Goal: Use online tool/utility: Utilize a website feature to perform a specific function

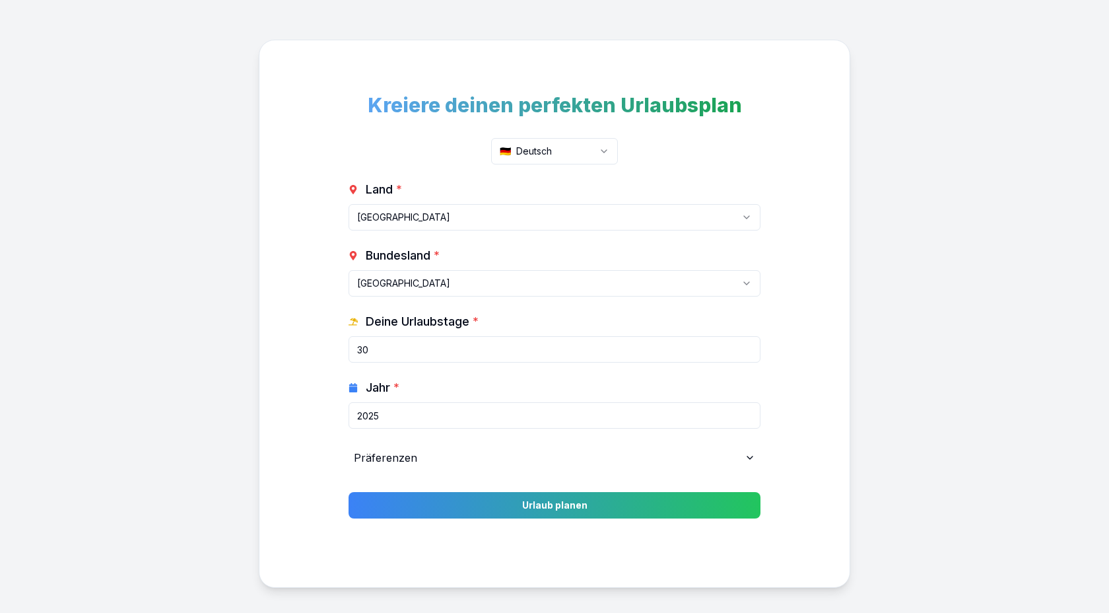
click at [541, 151] on html "Kreiere deinen perfekten Urlaubsplan 🇩🇪 Deutsch Land * [GEOGRAPHIC_DATA] [GEOGR…" at bounding box center [554, 331] width 1109 height 662
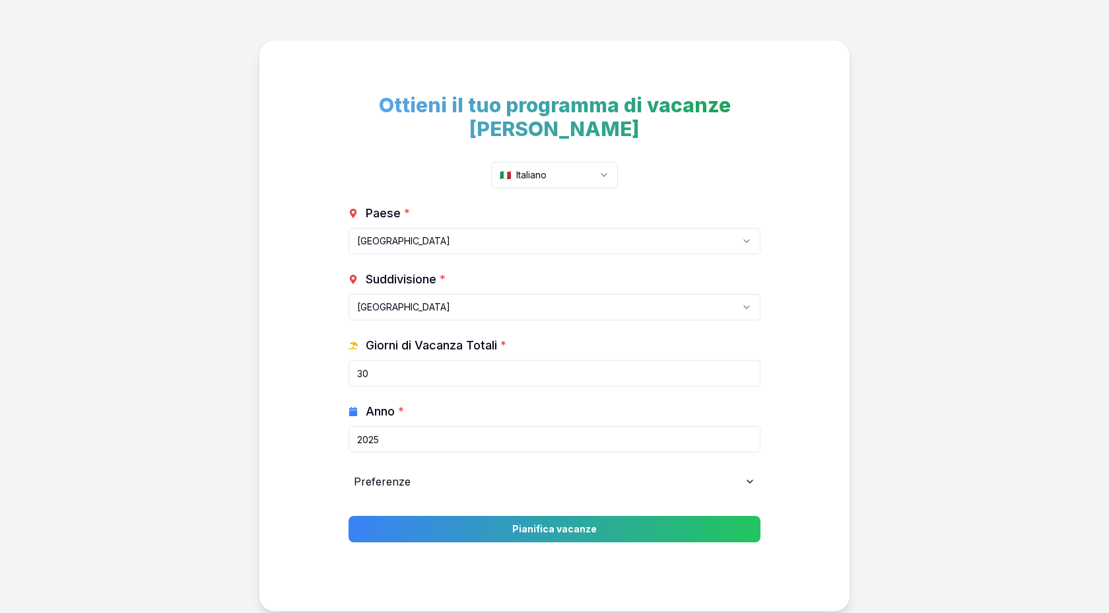
click at [386, 468] on div "Preferenze" at bounding box center [555, 481] width 412 height 26
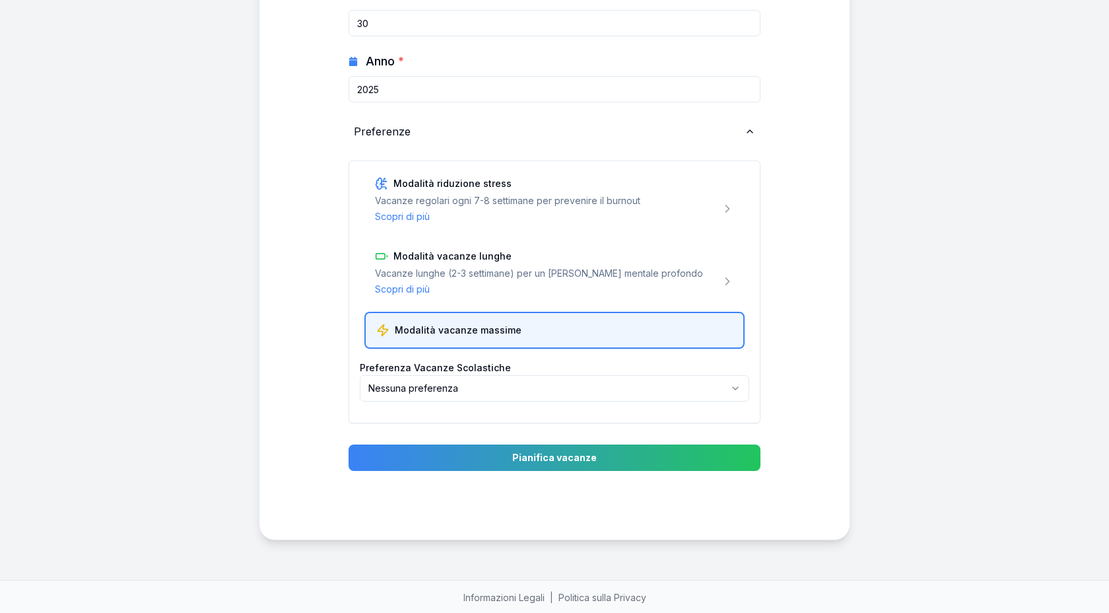
scroll to position [246, 0]
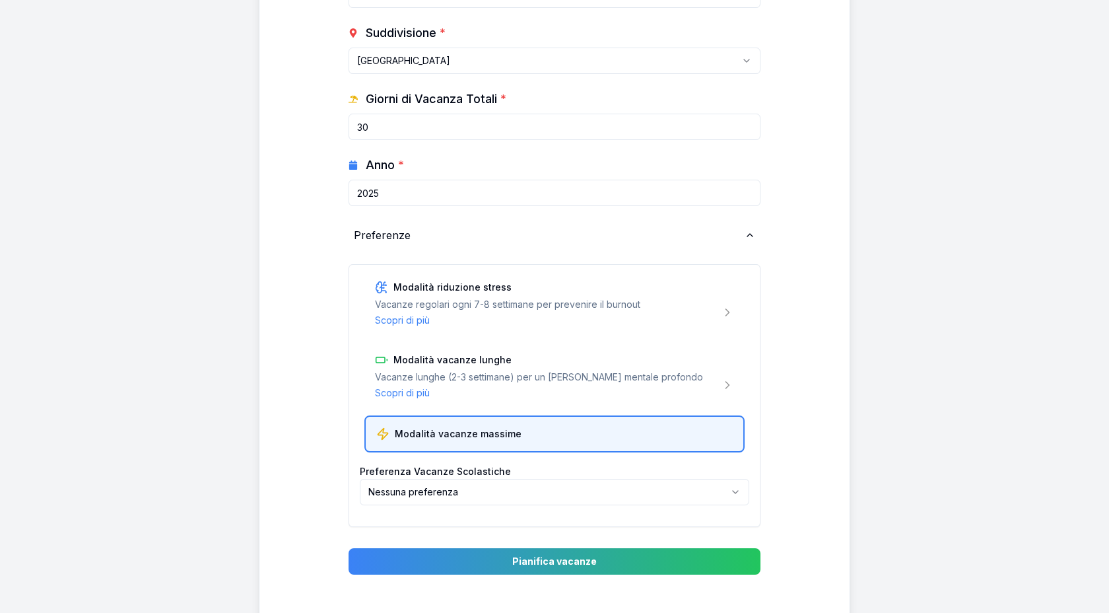
click at [383, 248] on div "Paese * [GEOGRAPHIC_DATA] [GEOGRAPHIC_DATA] [GEOGRAPHIC_DATA] [GEOGRAPHIC_DATA]…" at bounding box center [555, 242] width 412 height 569
click at [383, 243] on div "Preferenze" at bounding box center [555, 235] width 412 height 26
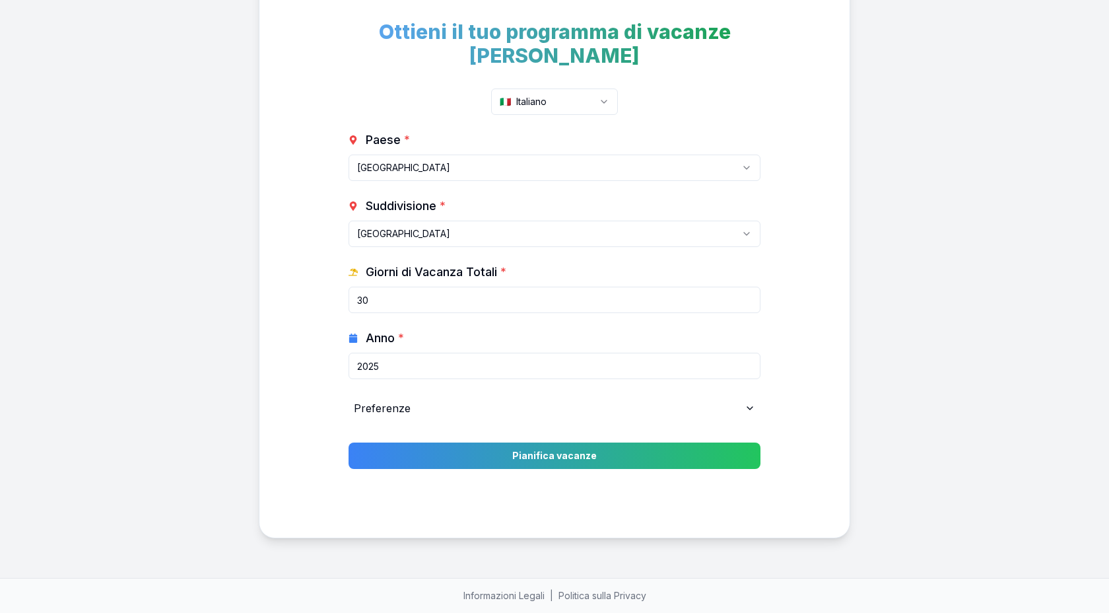
scroll to position [73, 0]
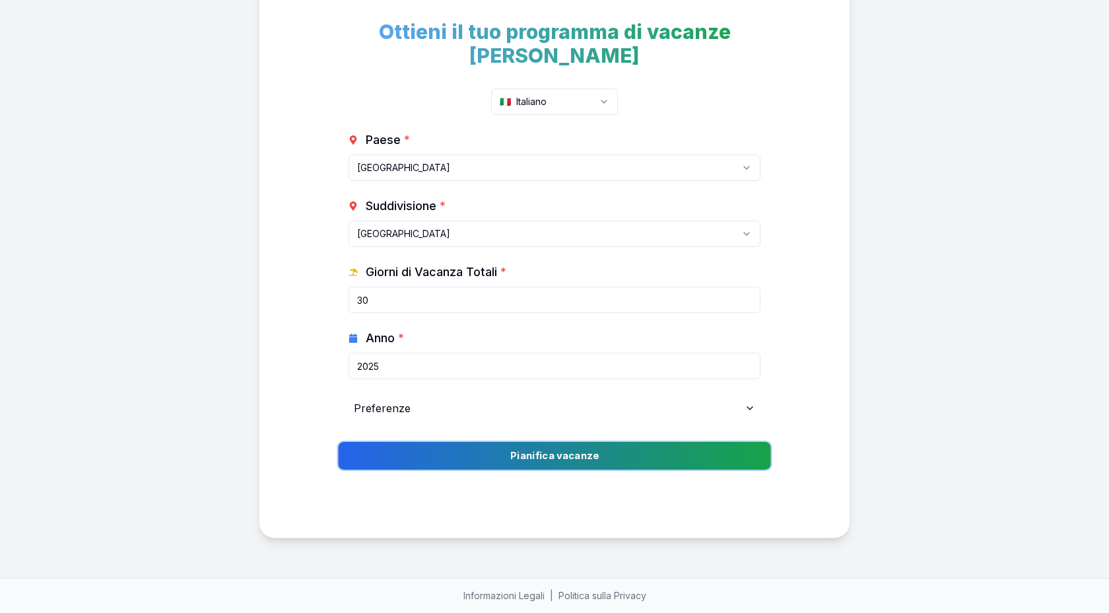
click at [565, 443] on button "Pianifica vacanze" at bounding box center [554, 456] width 433 height 28
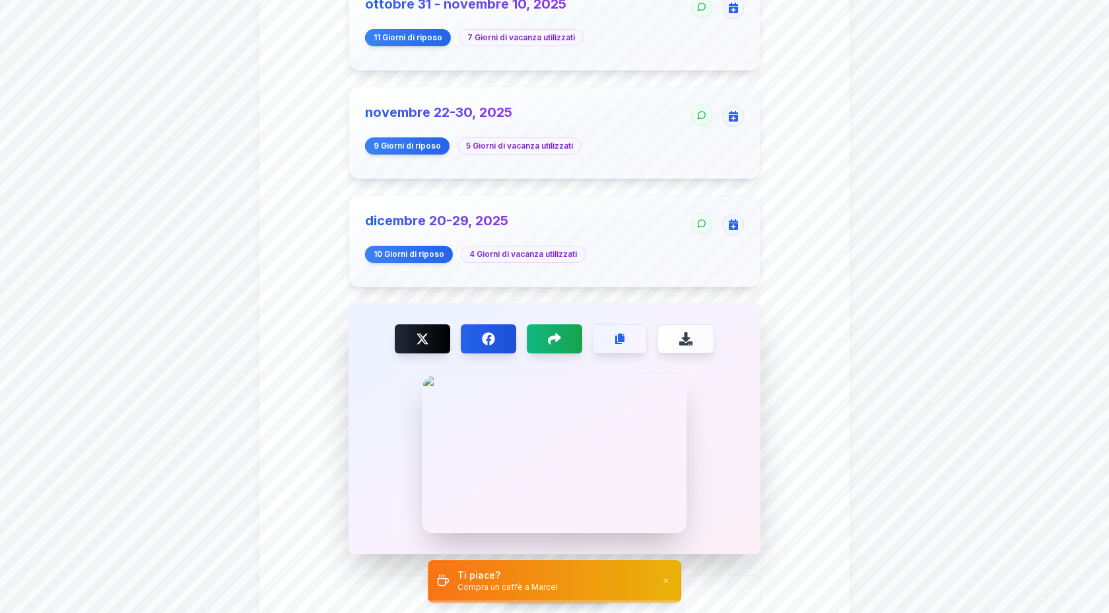
scroll to position [1212, 0]
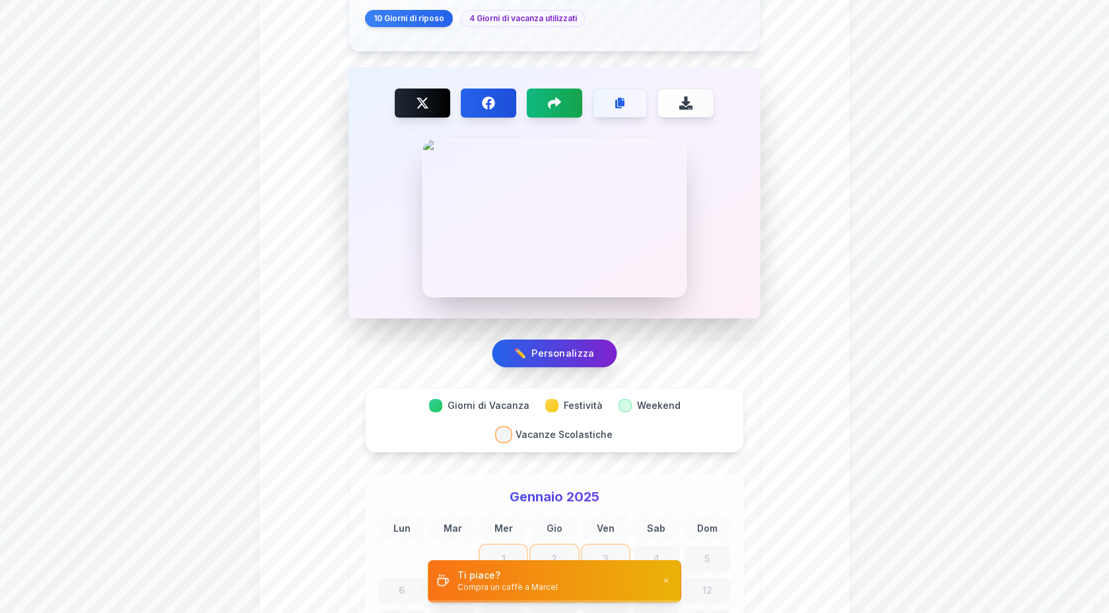
click at [548, 339] on button "✏️ Personalizza" at bounding box center [555, 353] width 125 height 28
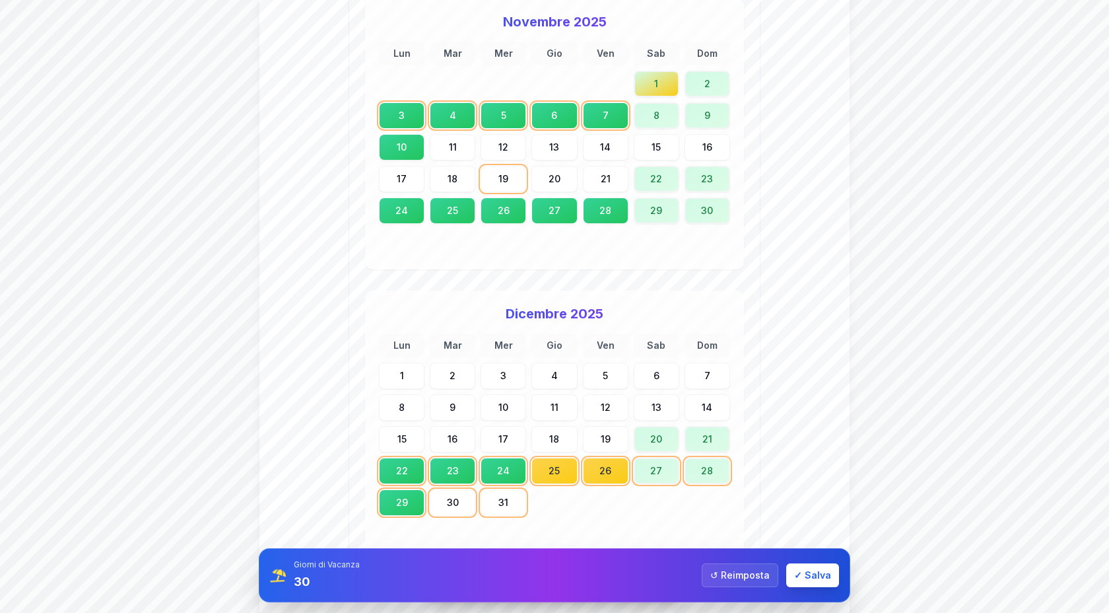
scroll to position [4657, 0]
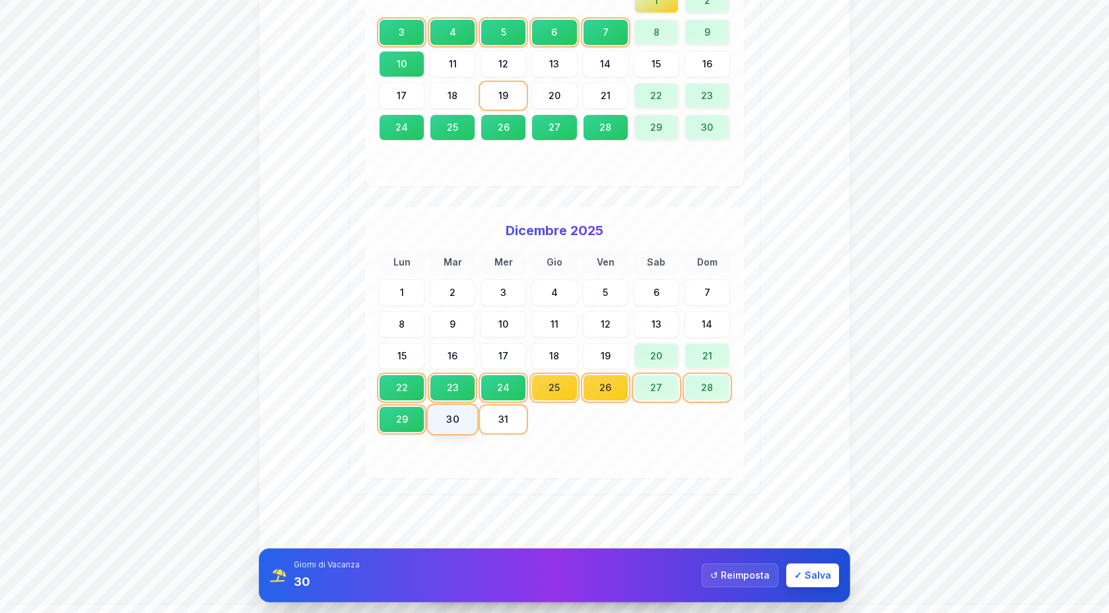
click at [450, 405] on div "30" at bounding box center [453, 419] width 48 height 28
click at [518, 405] on div "31" at bounding box center [504, 419] width 48 height 28
click at [823, 571] on button "✓ Salva" at bounding box center [812, 575] width 53 height 24
click at [810, 580] on button "✓ Salva" at bounding box center [812, 575] width 53 height 24
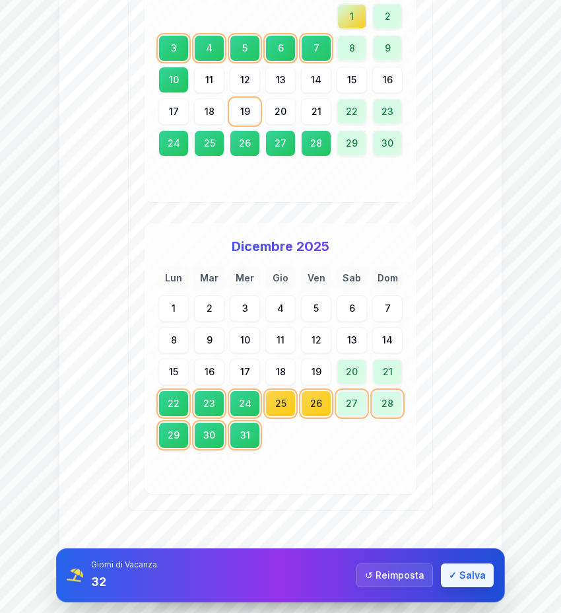
click at [483, 580] on button "✓ Salva" at bounding box center [467, 575] width 53 height 24
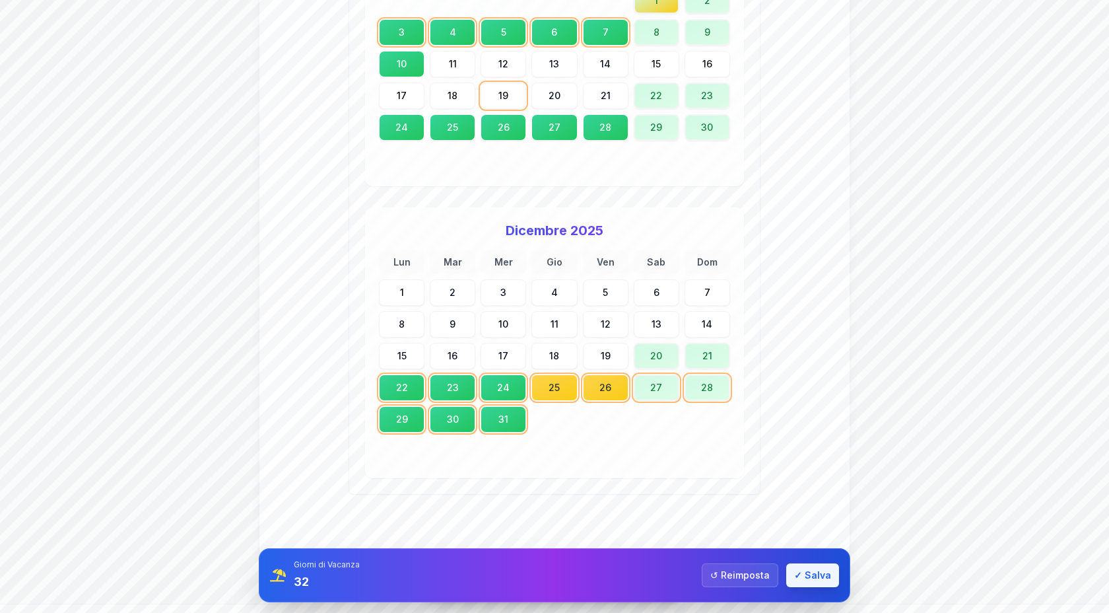
click at [813, 573] on button "✓ Salva" at bounding box center [812, 575] width 53 height 24
click at [744, 573] on button "↺ [GEOGRAPHIC_DATA]" at bounding box center [740, 575] width 77 height 24
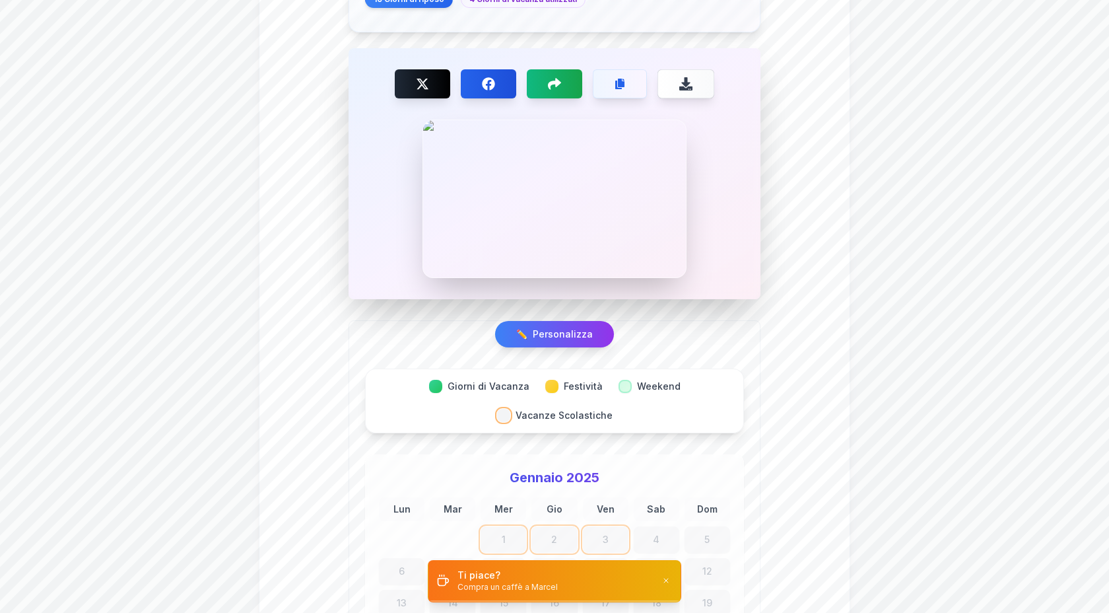
scroll to position [860, 0]
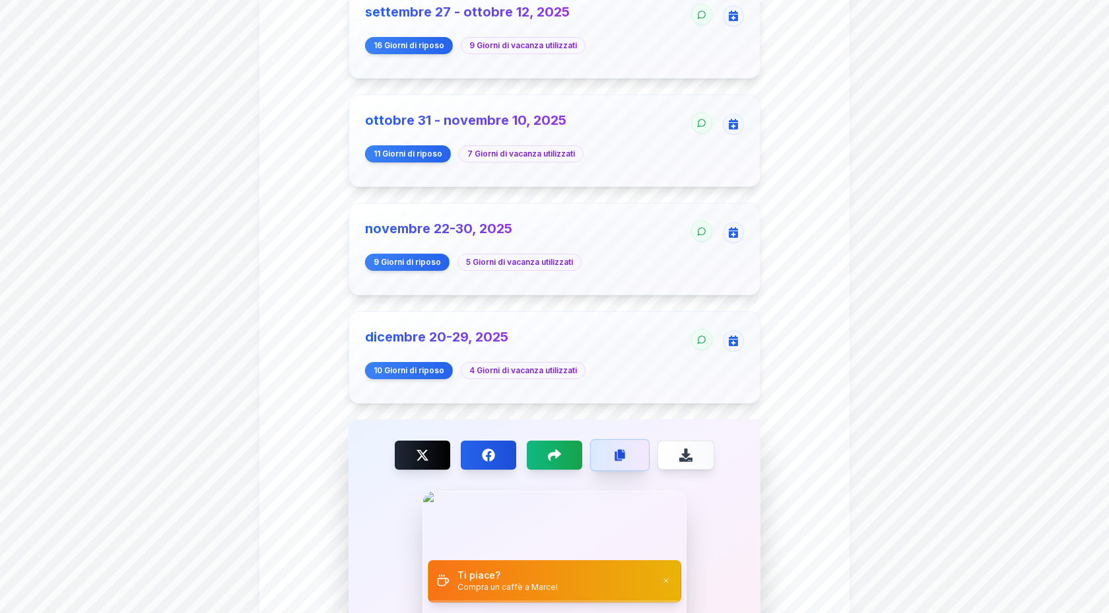
click at [641, 449] on button "Copy link" at bounding box center [619, 455] width 59 height 32
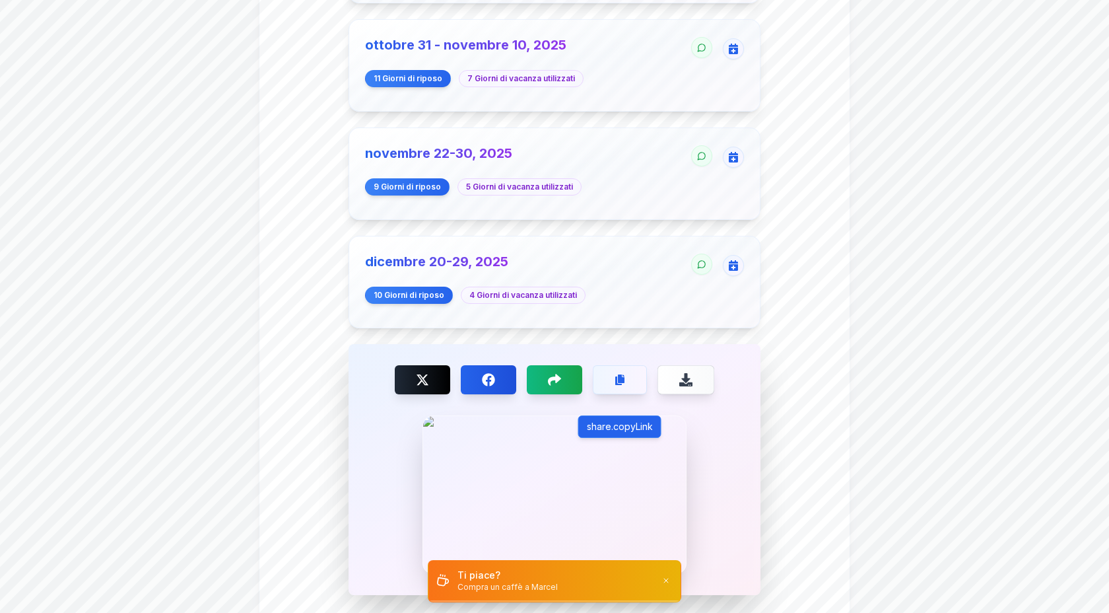
scroll to position [985, 0]
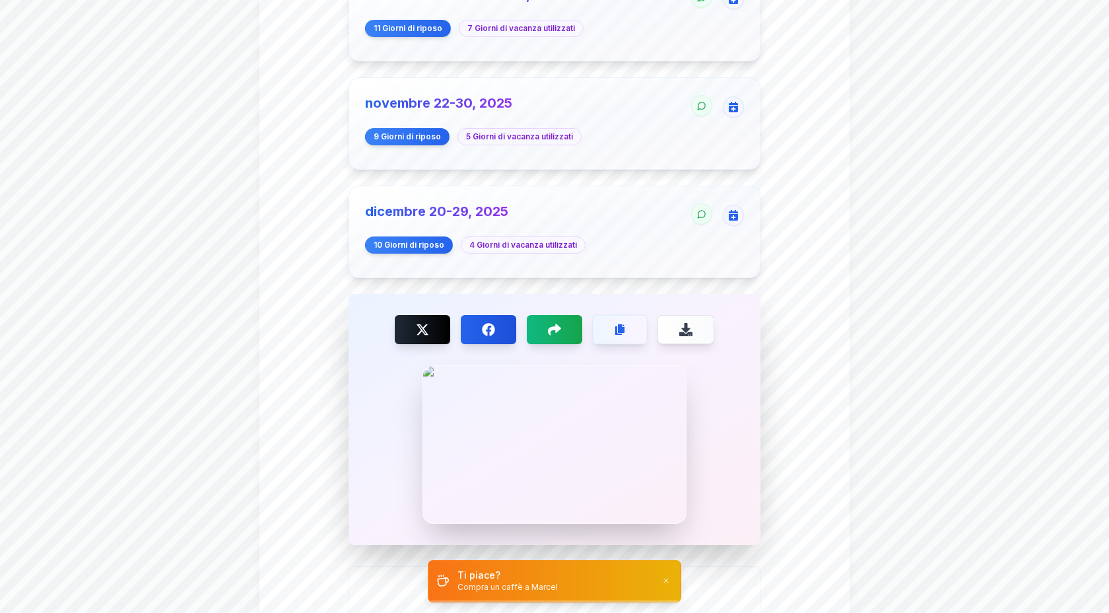
click at [617, 312] on div at bounding box center [555, 419] width 412 height 251
click at [619, 316] on button "Copy link" at bounding box center [620, 330] width 53 height 28
click at [625, 332] on button "Copy link" at bounding box center [620, 329] width 56 height 30
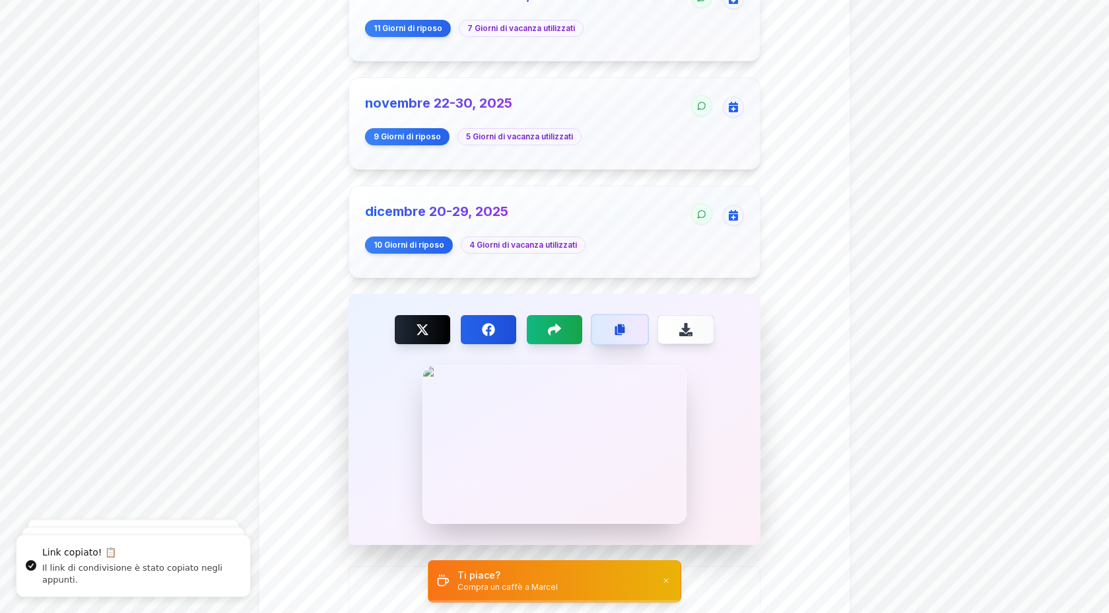
click at [614, 339] on button "Copy link" at bounding box center [619, 329] width 57 height 31
click at [557, 326] on icon at bounding box center [554, 330] width 14 height 13
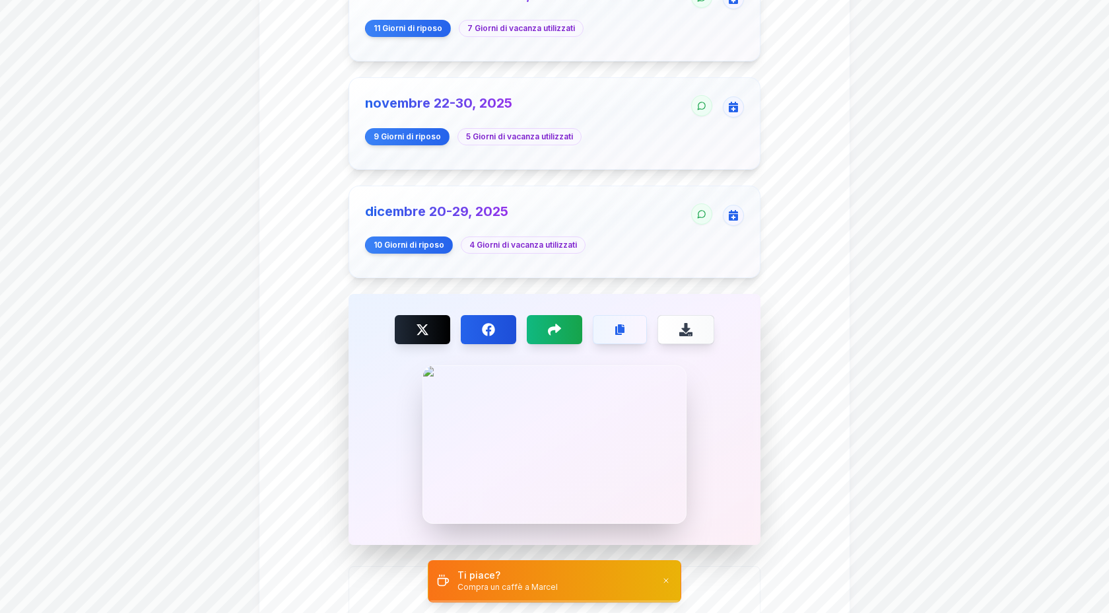
click at [571, 514] on div at bounding box center [555, 419] width 412 height 251
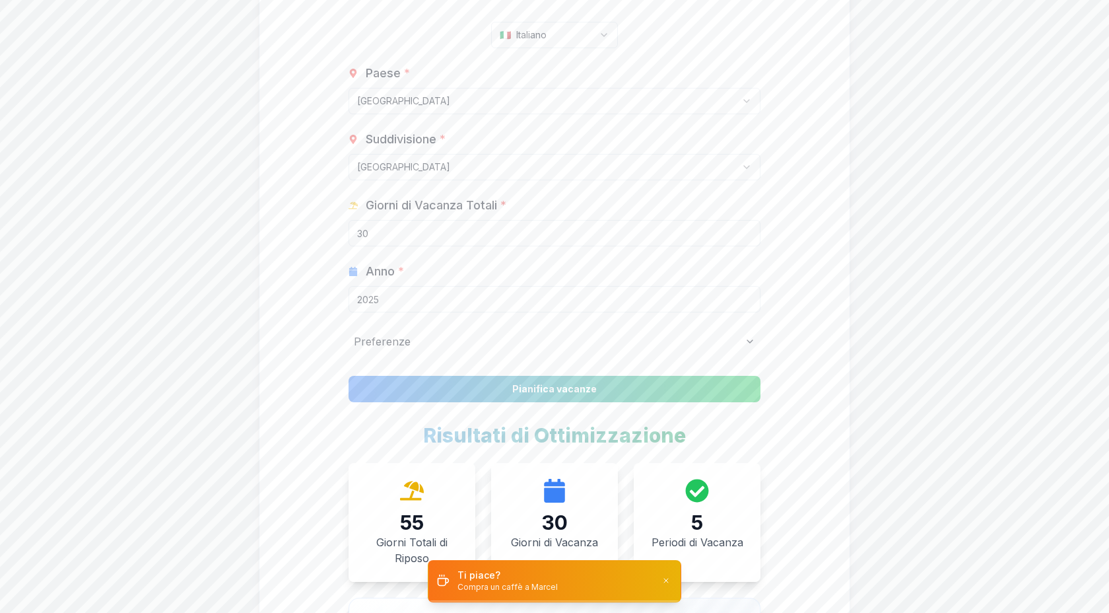
scroll to position [26, 0]
